Goal: Find contact information: Find contact information

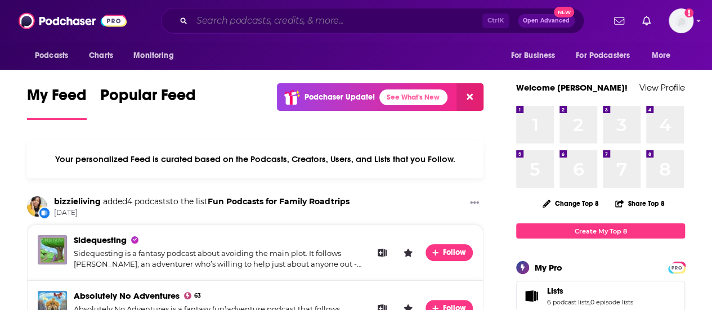
click at [231, 24] on input "Search podcasts, credits, & more..." at bounding box center [337, 21] width 291 height 18
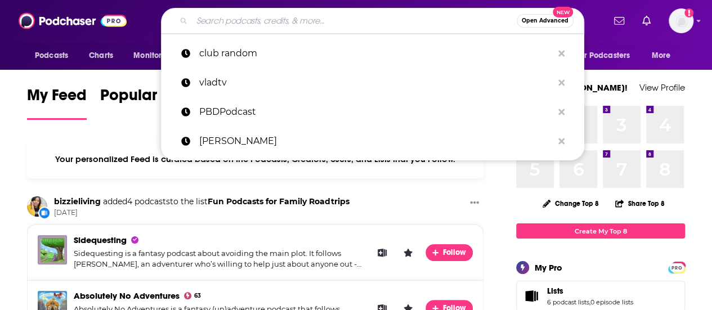
click at [531, 18] on span "Open Advanced" at bounding box center [545, 21] width 47 height 6
click at [141, 20] on div "Open Advanced New club random vladtv PBDPodcast [PERSON_NAME]" at bounding box center [372, 21] width 463 height 26
click at [704, 59] on div "Podcasts Charts Monitoring For Business For Podcasters More" at bounding box center [356, 56] width 712 height 28
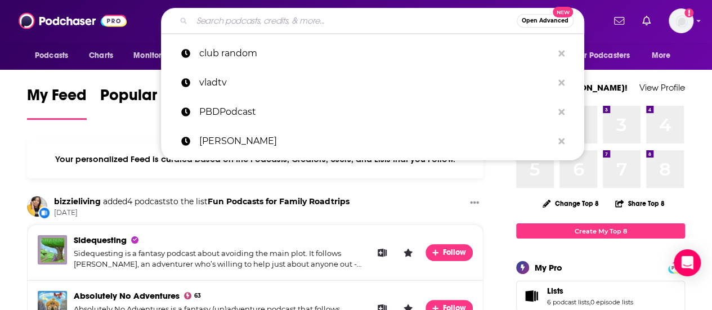
click at [88, 119] on div "My Feed Popular Feed Podchaser Update! See What's New" at bounding box center [255, 102] width 457 height 39
click at [66, 58] on span "Podcasts" at bounding box center [51, 56] width 33 height 16
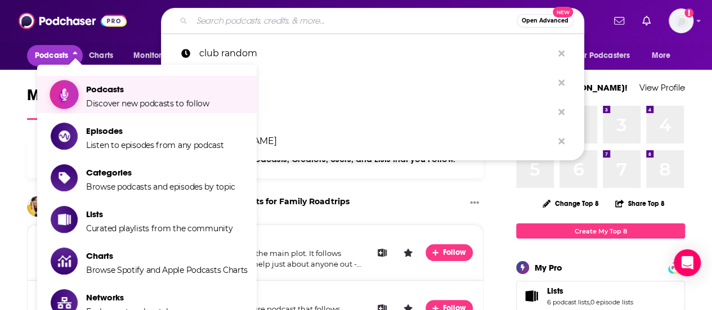
click at [99, 94] on span "Podcasts" at bounding box center [147, 89] width 123 height 11
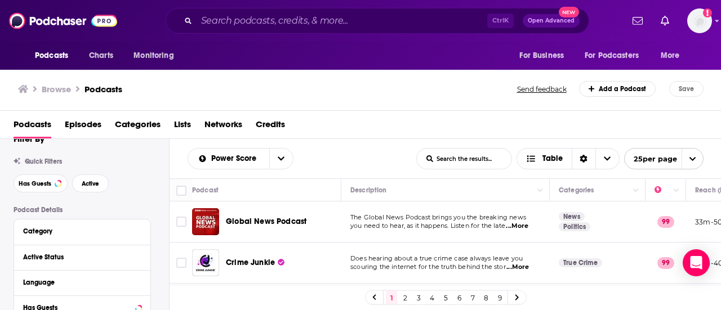
scroll to position [19, 0]
click at [27, 178] on button "Has Guests" at bounding box center [41, 184] width 54 height 18
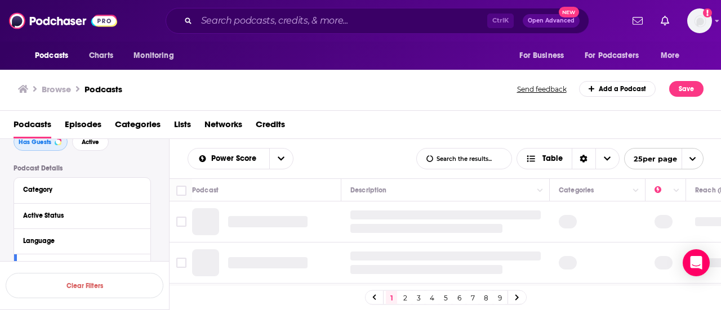
scroll to position [75, 0]
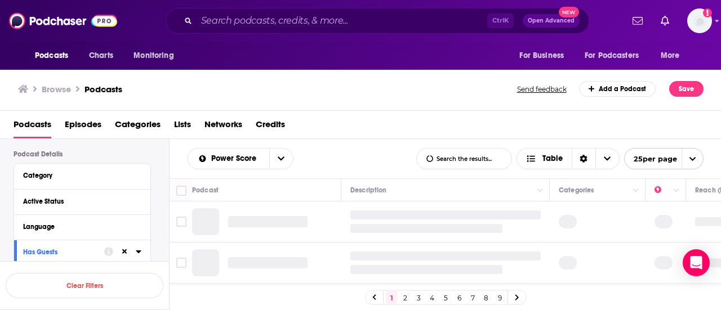
click at [79, 180] on button "Category" at bounding box center [82, 175] width 118 height 14
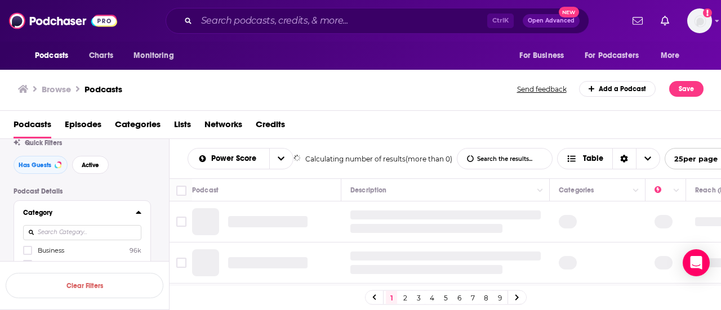
scroll to position [86, 0]
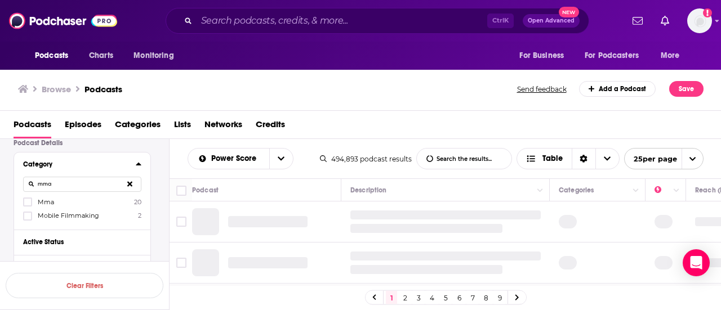
type input "mma"
drag, startPoint x: 65, startPoint y: 202, endPoint x: 38, endPoint y: 204, distance: 27.2
click at [65, 201] on label "Mma 20" at bounding box center [82, 202] width 118 height 10
click at [28, 206] on input "multiSelectOption-mma-0" at bounding box center [28, 206] width 0 height 0
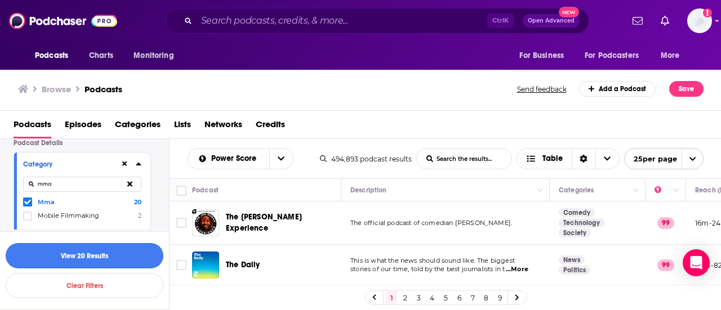
click at [66, 254] on button "View 20 Results" at bounding box center [85, 255] width 158 height 25
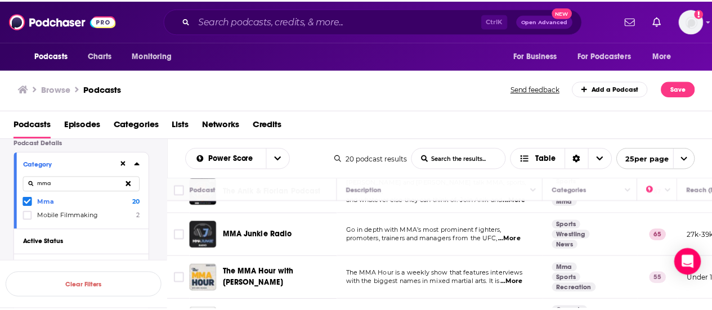
scroll to position [75, 0]
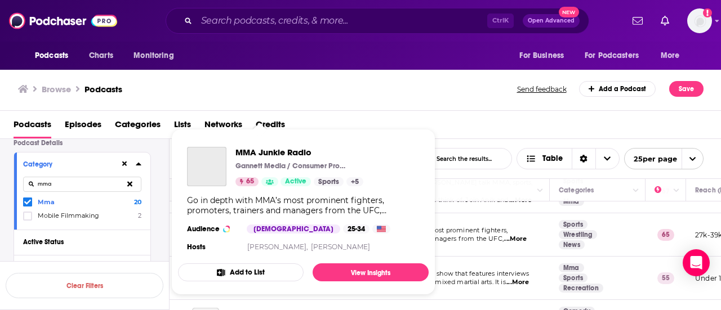
click at [343, 231] on div "25-34" at bounding box center [356, 229] width 26 height 9
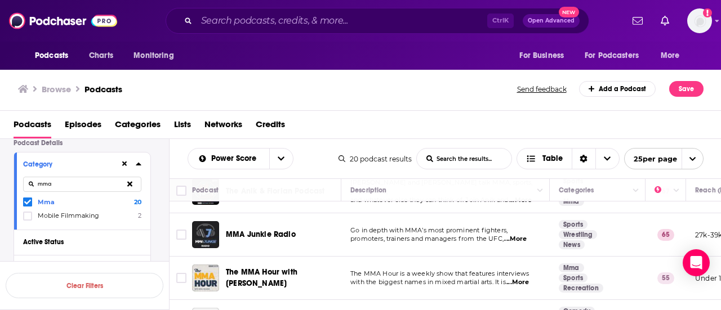
click at [503, 242] on span "promoters, trainers and managers from the UFC," at bounding box center [426, 239] width 153 height 8
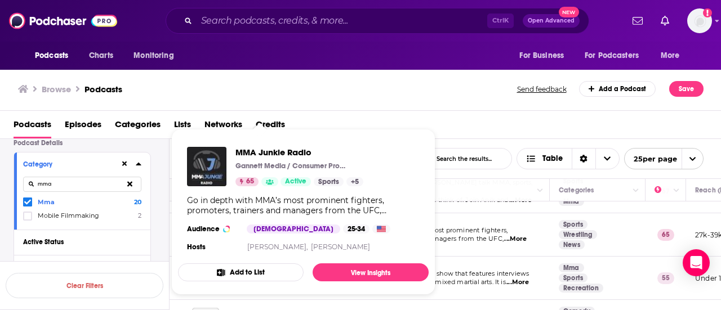
click at [246, 236] on div "MMA Junkie Radio Gannett Media / Consumer Products 65 Active Sports + 5 Go in d…" at bounding box center [303, 201] width 251 height 126
click at [232, 231] on h3 "Audience" at bounding box center [212, 229] width 51 height 9
click at [213, 168] on img "MMA Junkie Radio" at bounding box center [206, 166] width 39 height 39
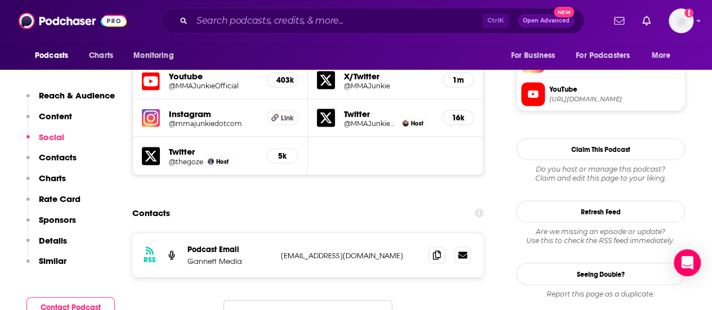
scroll to position [1014, 0]
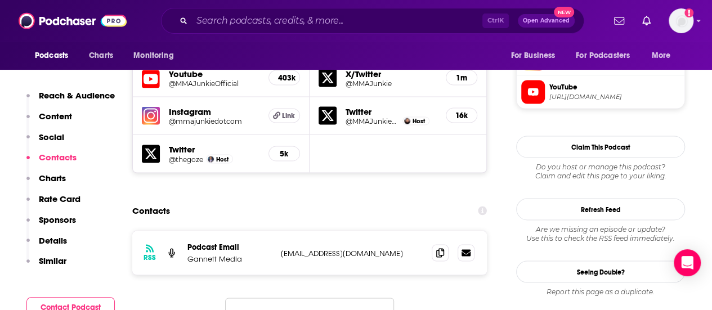
click at [307, 248] on p "[EMAIL_ADDRESS][DOMAIN_NAME]" at bounding box center [352, 253] width 142 height 10
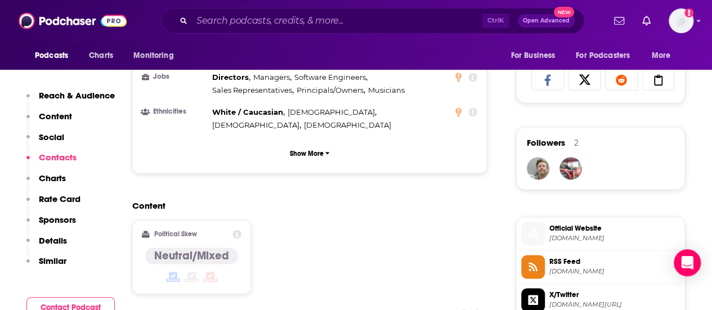
scroll to position [732, 0]
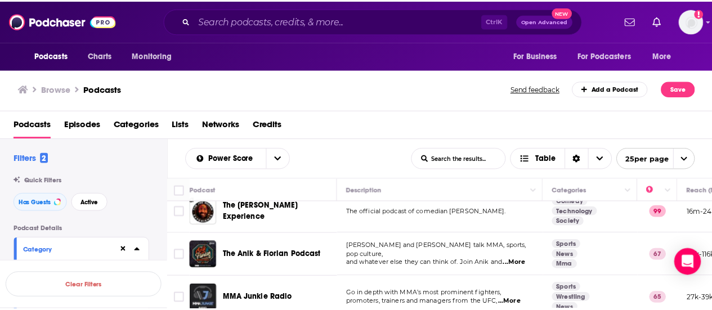
scroll to position [56, 0]
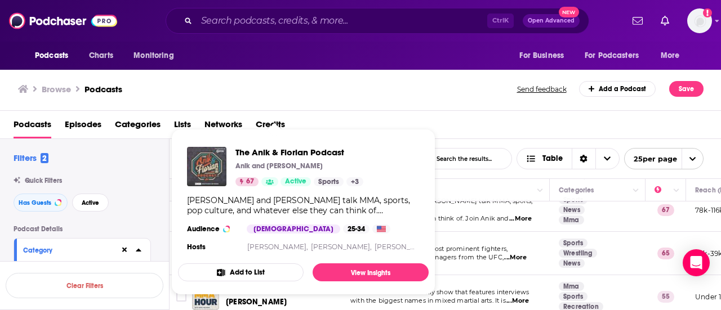
click at [199, 168] on img "The Anik & Florian Podcast" at bounding box center [206, 166] width 39 height 39
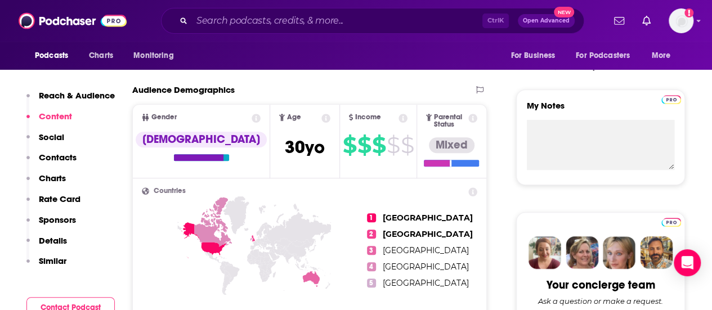
scroll to position [350, 0]
